Goal: Transaction & Acquisition: Download file/media

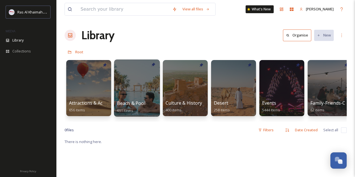
click at [134, 85] on div at bounding box center [137, 87] width 46 height 57
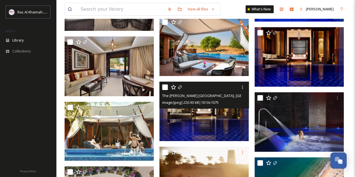
scroll to position [1037, 0]
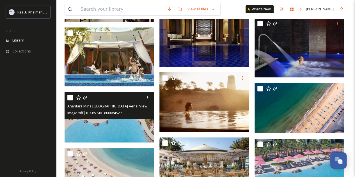
click at [121, 124] on img at bounding box center [108, 117] width 89 height 50
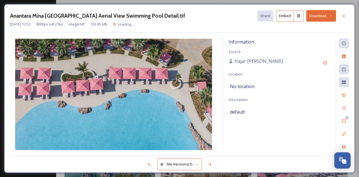
click at [331, 15] on icon at bounding box center [330, 15] width 1 height 1
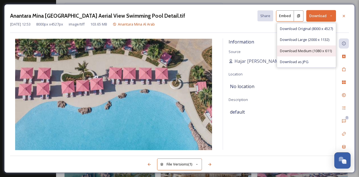
click at [319, 51] on span "Download Medium (1080 x 611)" at bounding box center [306, 50] width 52 height 5
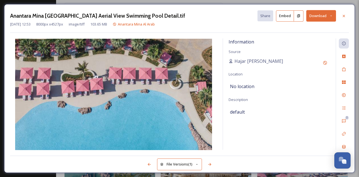
click at [318, 17] on button "Download" at bounding box center [321, 15] width 30 height 11
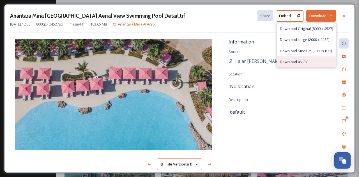
click at [304, 62] on span "Download as JPG" at bounding box center [294, 61] width 29 height 5
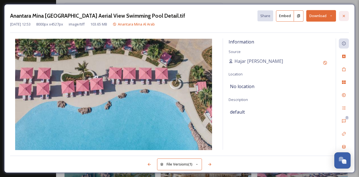
click at [344, 15] on icon at bounding box center [344, 16] width 2 height 2
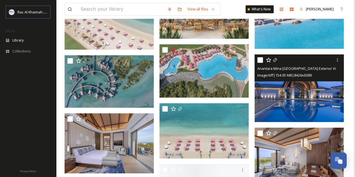
scroll to position [1191, 0]
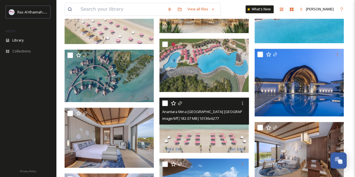
click at [215, 131] on img at bounding box center [203, 125] width 89 height 55
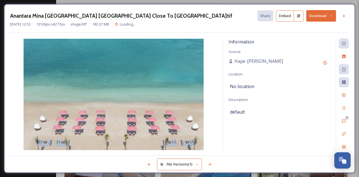
click at [331, 18] on button "Download" at bounding box center [321, 15] width 30 height 11
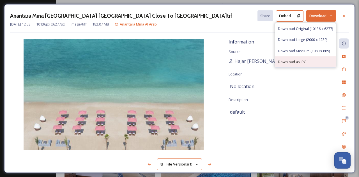
click at [302, 62] on span "Download as JPG" at bounding box center [292, 61] width 29 height 5
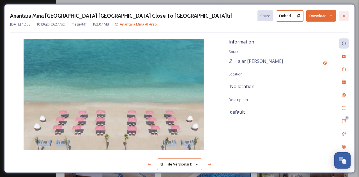
click at [342, 17] on icon at bounding box center [343, 16] width 4 height 4
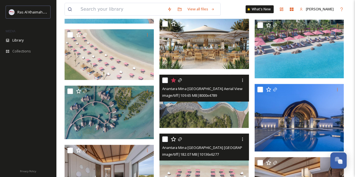
scroll to position [1163, 0]
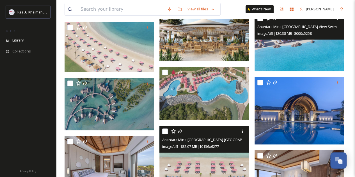
click at [306, 49] on img at bounding box center [298, 42] width 89 height 59
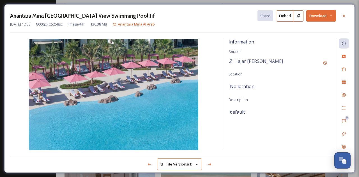
click at [318, 17] on button "Download" at bounding box center [321, 15] width 30 height 11
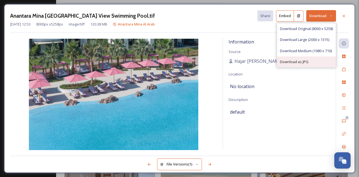
click at [302, 59] on span "Download as JPG" at bounding box center [294, 61] width 29 height 5
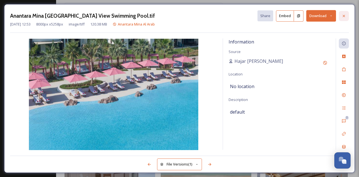
click at [344, 15] on icon at bounding box center [343, 16] width 4 height 4
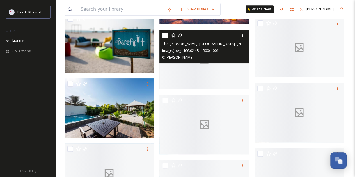
scroll to position [11926, 0]
